Goal: Transaction & Acquisition: Purchase product/service

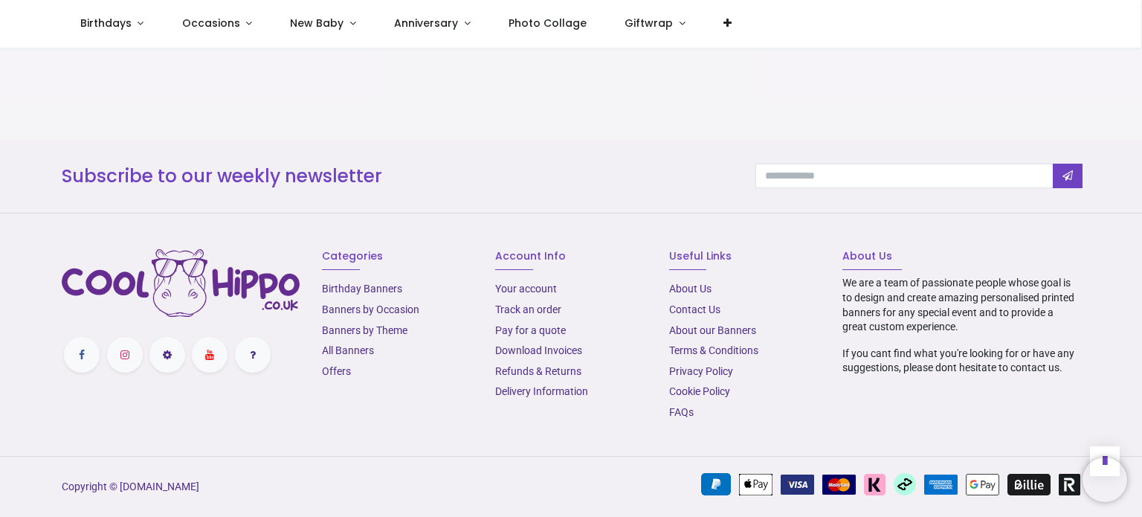
scroll to position [1572, 0]
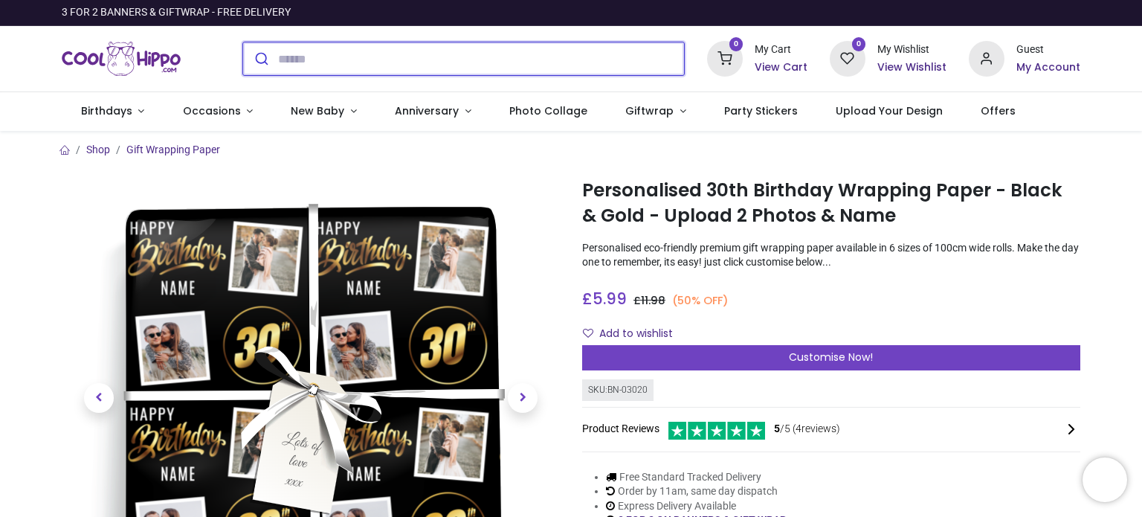
click at [301, 54] on input "search" at bounding box center [481, 58] width 406 height 33
click at [314, 65] on input "search" at bounding box center [481, 58] width 406 height 33
click at [431, 58] on input "search" at bounding box center [481, 58] width 406 height 33
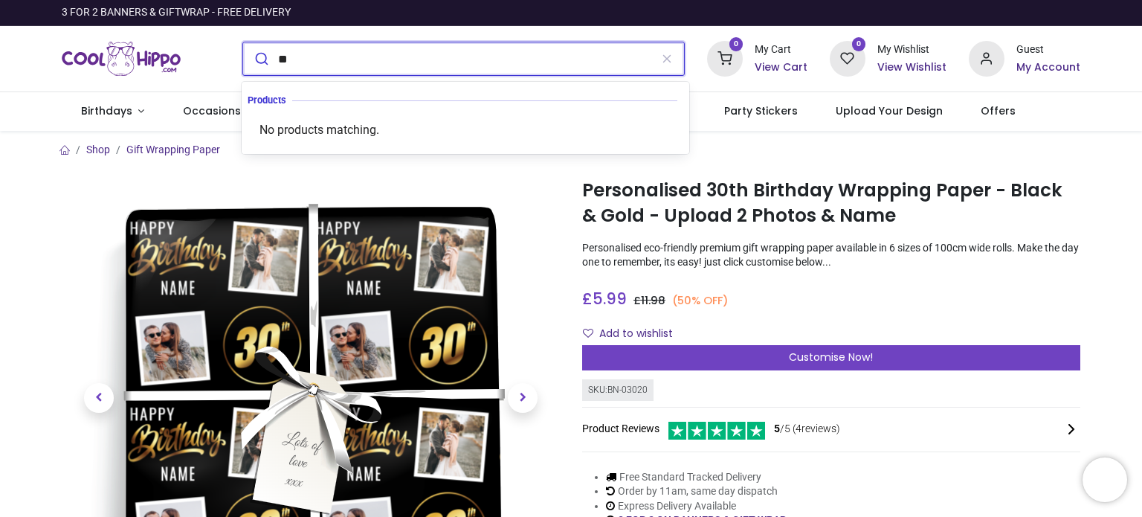
type input "*"
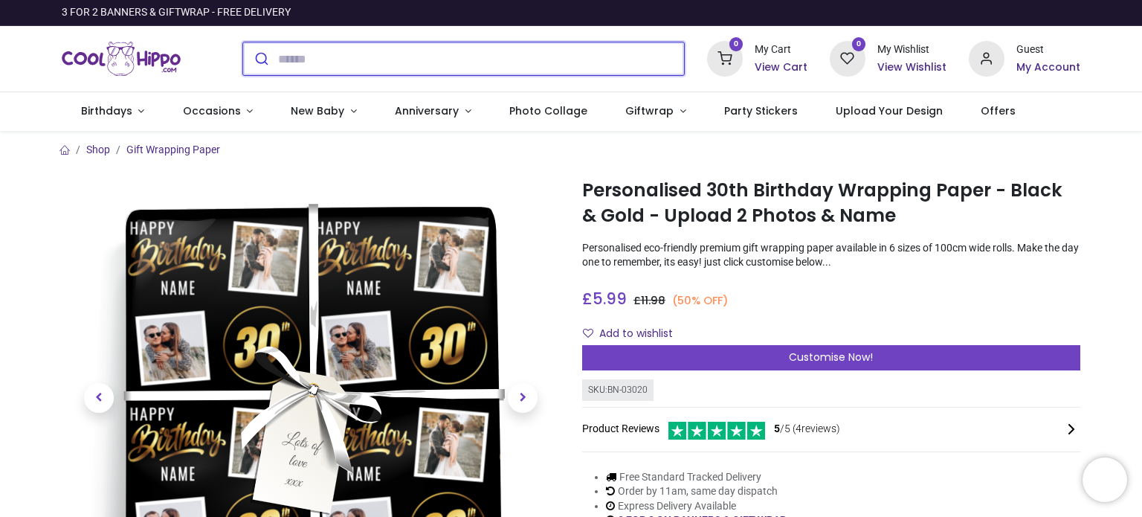
click at [431, 58] on input "search" at bounding box center [481, 58] width 406 height 33
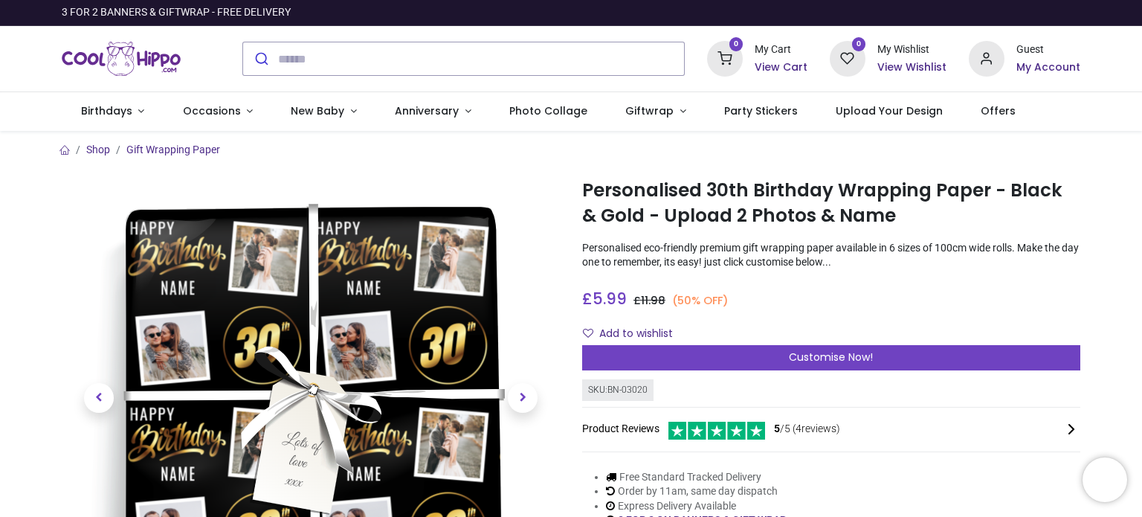
click at [331, 158] on div at bounding box center [571, 429] width 1041 height 544
click at [508, 196] on section "Shop Gift Wrapping Paper i" at bounding box center [571, 416] width 1041 height 571
click at [571, 198] on div "Personalised 30th Birthday Wrapping Paper - Black & Gold - Upload 2 Photos & Na…" at bounding box center [831, 438] width 520 height 526
